Goal: Transaction & Acquisition: Purchase product/service

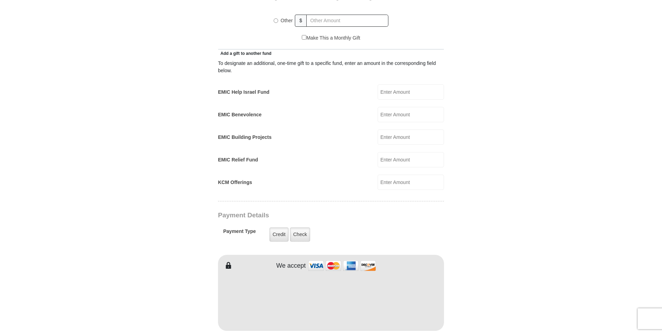
scroll to position [382, 0]
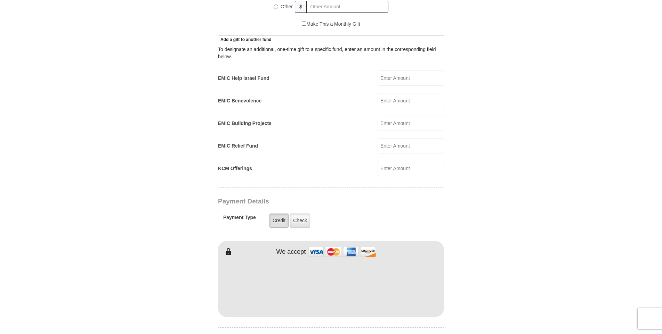
click at [281, 214] on label "Credit" at bounding box center [278, 221] width 19 height 14
click at [0, 0] on input "Credit" at bounding box center [0, 0] width 0 height 0
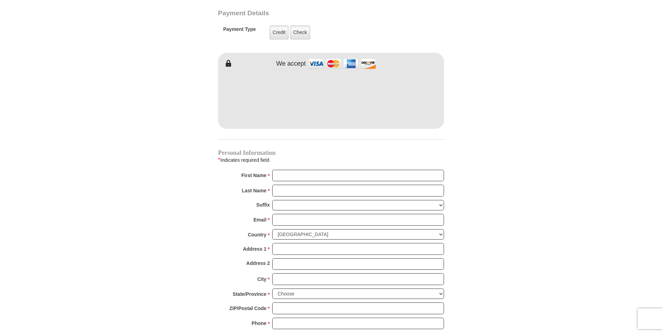
scroll to position [591, 0]
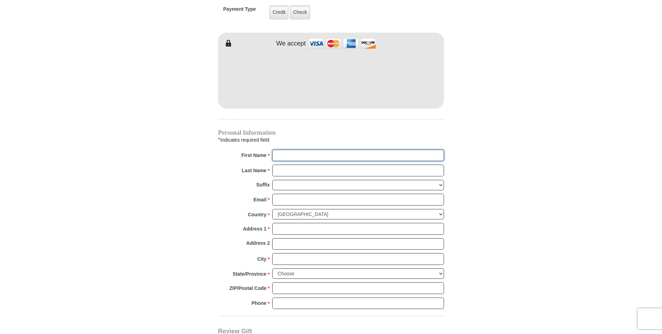
click at [302, 150] on input "First Name *" at bounding box center [358, 156] width 172 height 12
type input "Jill"
type input "Audette"
type input "glorylight37@gmail.com"
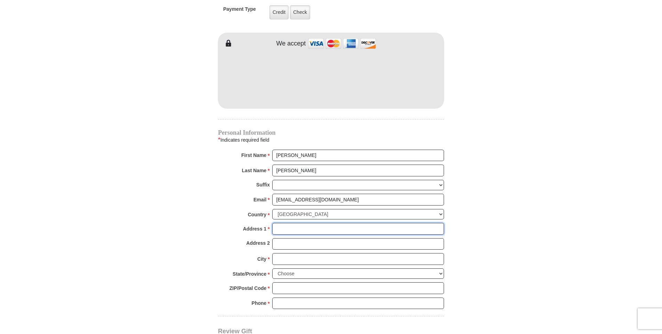
type input "12 MAIN CIR"
type input "SHREWSBURY"
select select "MA"
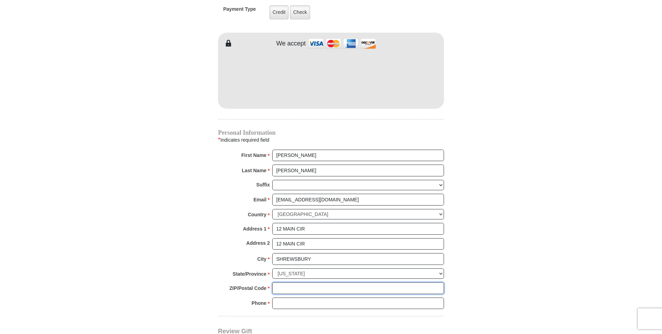
type input "01545"
type input "5088427754"
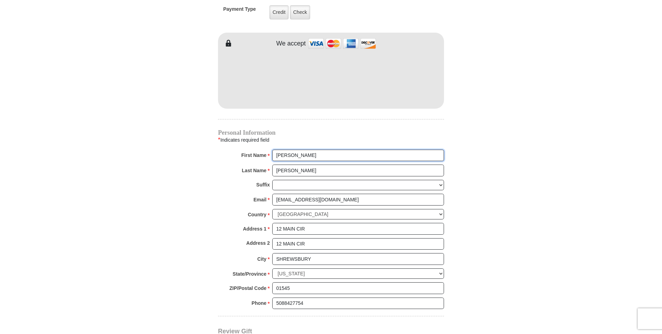
radio input "true"
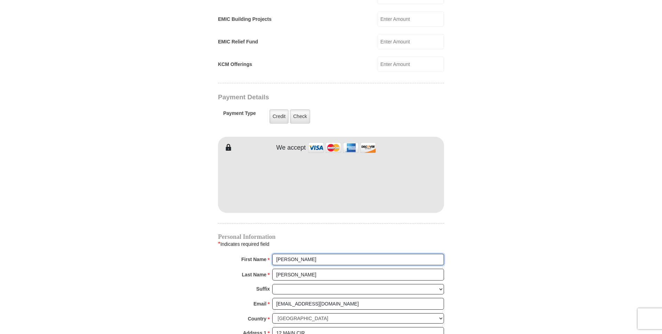
scroll to position [278, 0]
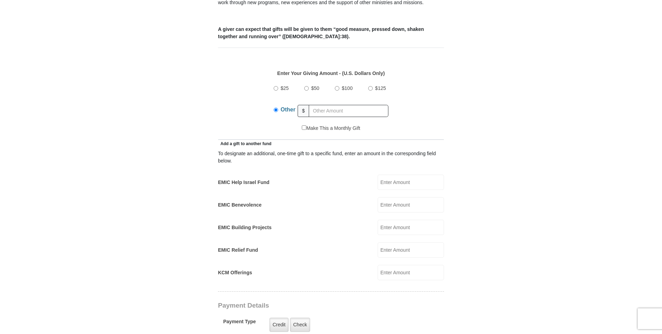
drag, startPoint x: 305, startPoint y: 76, endPoint x: 307, endPoint y: 81, distance: 5.1
click at [305, 80] on div "$50" at bounding box center [312, 88] width 17 height 17
drag, startPoint x: 306, startPoint y: 79, endPoint x: 351, endPoint y: 133, distance: 70.8
click at [305, 86] on input "$50" at bounding box center [306, 88] width 5 height 5
radio input "true"
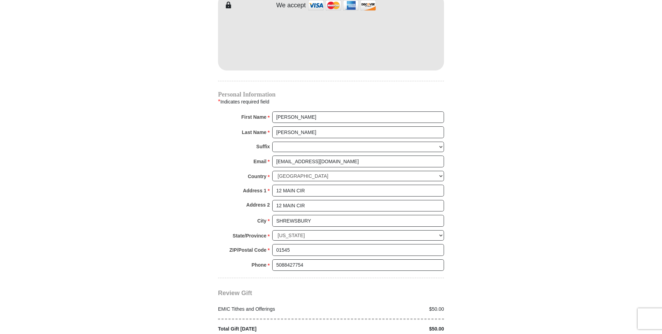
scroll to position [730, 0]
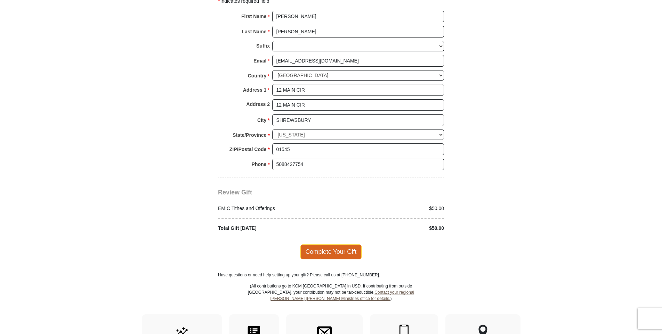
click at [322, 246] on span "Complete Your Gift" at bounding box center [331, 252] width 62 height 15
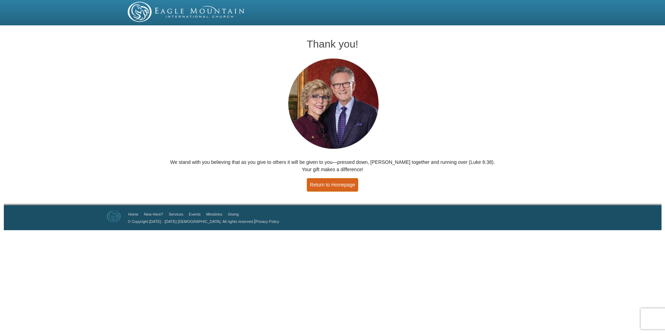
click at [342, 181] on link "Return to Homepage" at bounding box center [332, 185] width 51 height 14
